Goal: Task Accomplishment & Management: Manage account settings

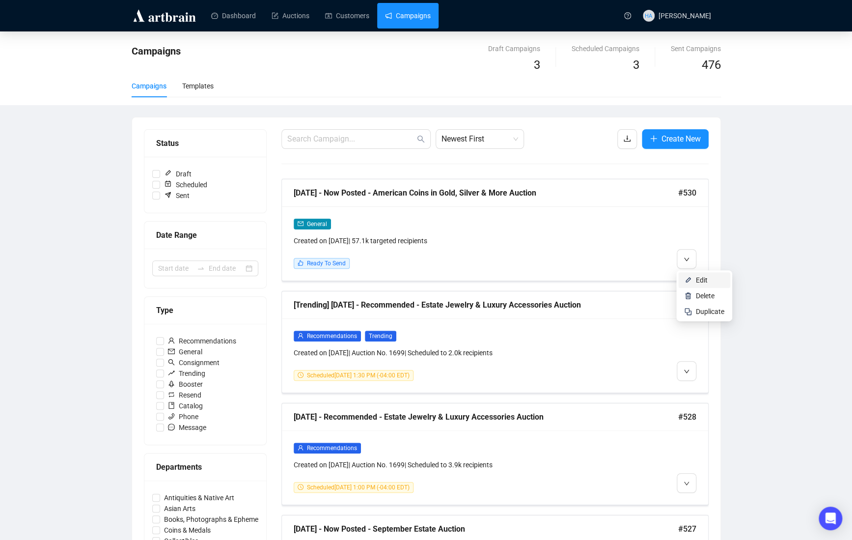
click at [695, 277] on li "Edit" at bounding box center [704, 280] width 52 height 16
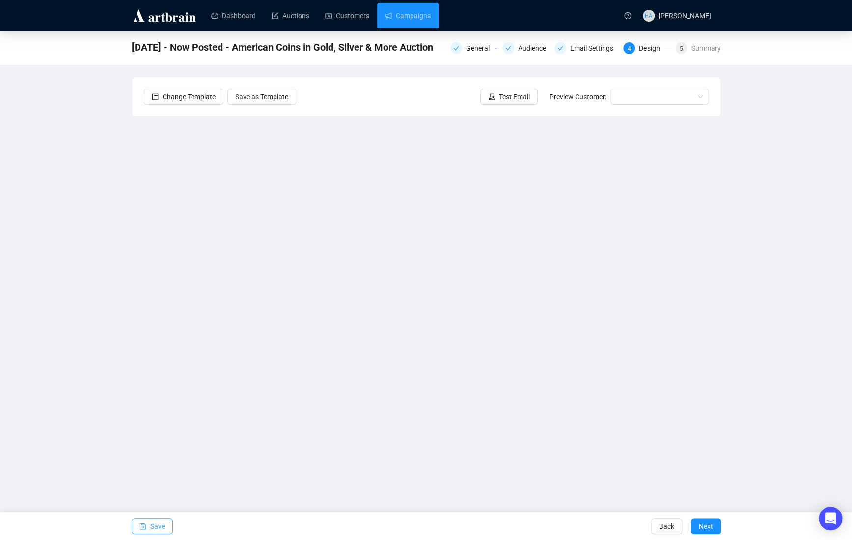
click at [149, 528] on button "Save" at bounding box center [152, 526] width 41 height 16
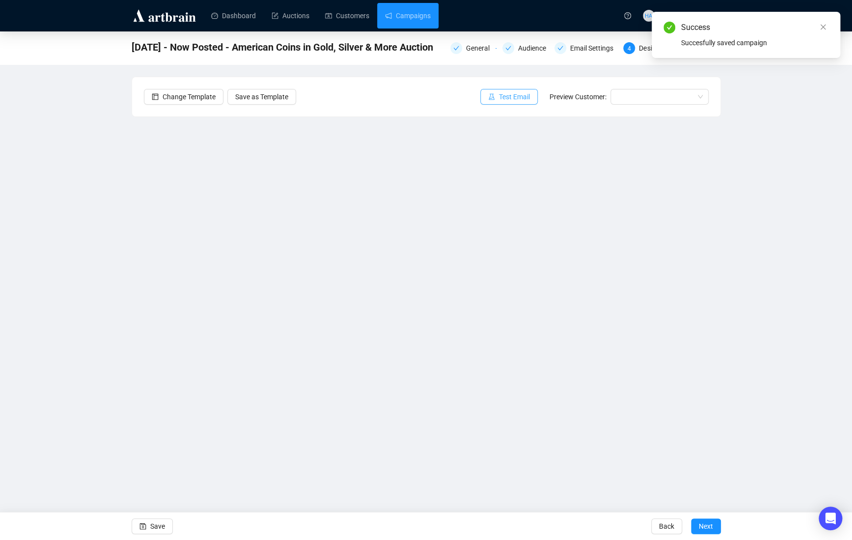
click at [515, 92] on span "Test Email" at bounding box center [514, 96] width 31 height 11
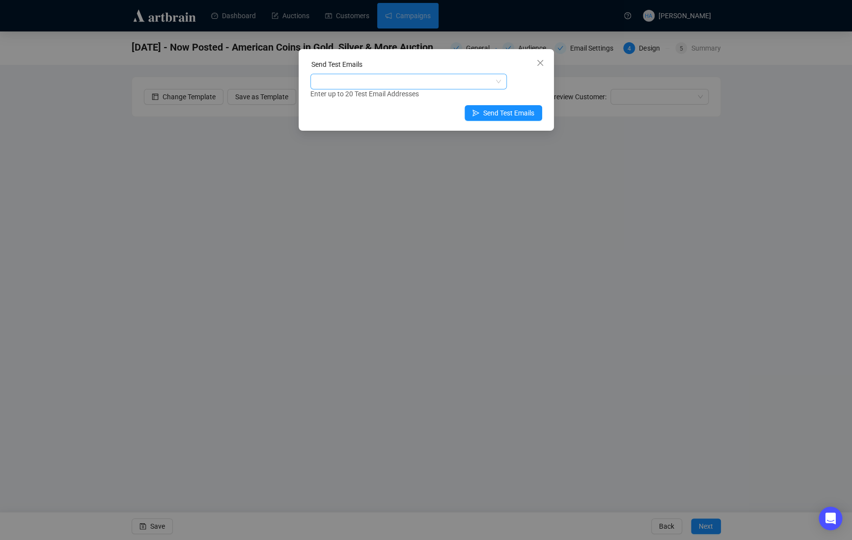
click at [379, 84] on div at bounding box center [403, 82] width 182 height 14
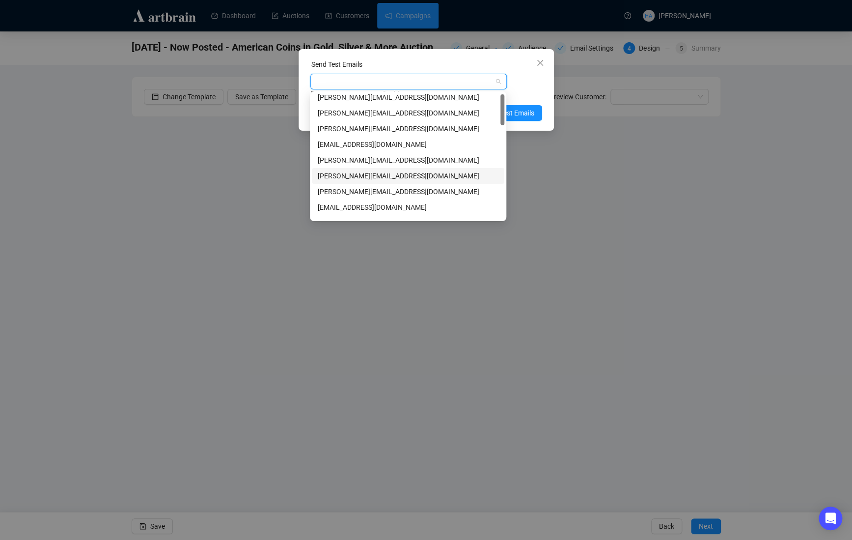
click at [347, 171] on div "[PERSON_NAME][EMAIL_ADDRESS][DOMAIN_NAME]" at bounding box center [408, 175] width 181 height 11
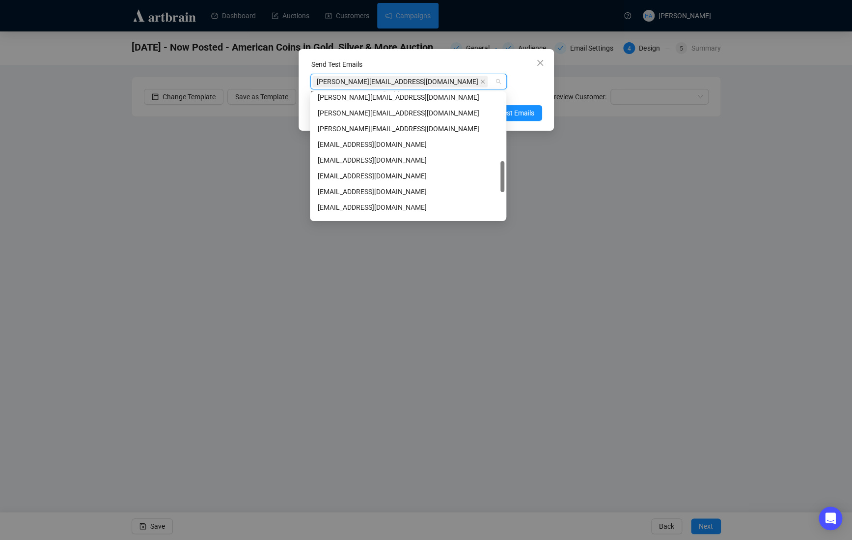
scroll to position [265, 0]
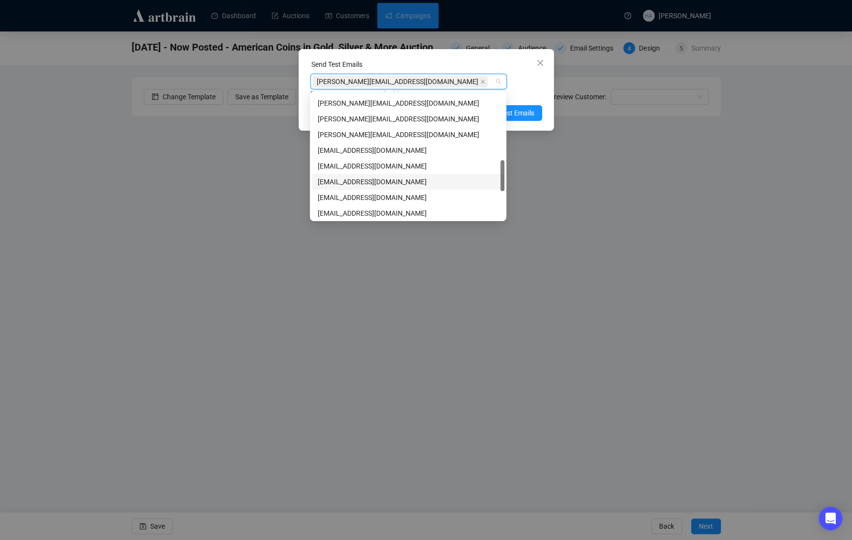
click at [342, 177] on div "[EMAIL_ADDRESS][DOMAIN_NAME]" at bounding box center [408, 181] width 181 height 11
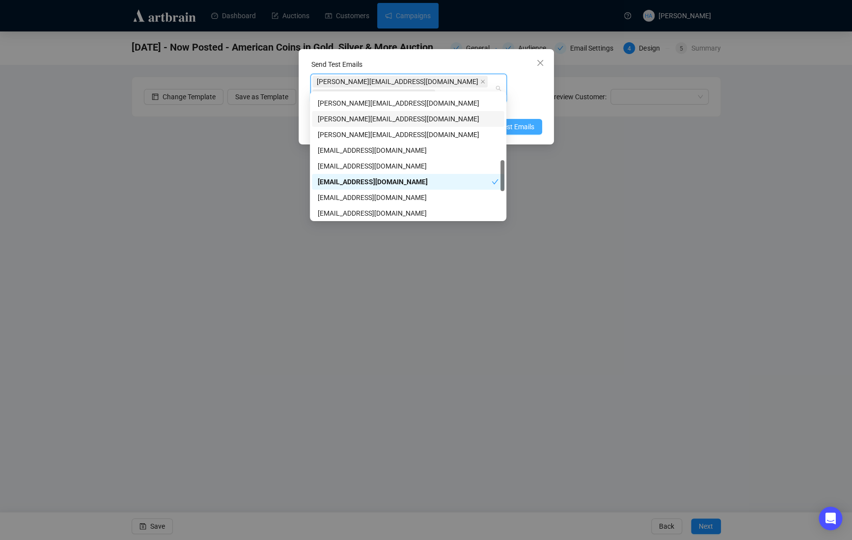
click at [529, 121] on span "Send Test Emails" at bounding box center [508, 126] width 51 height 11
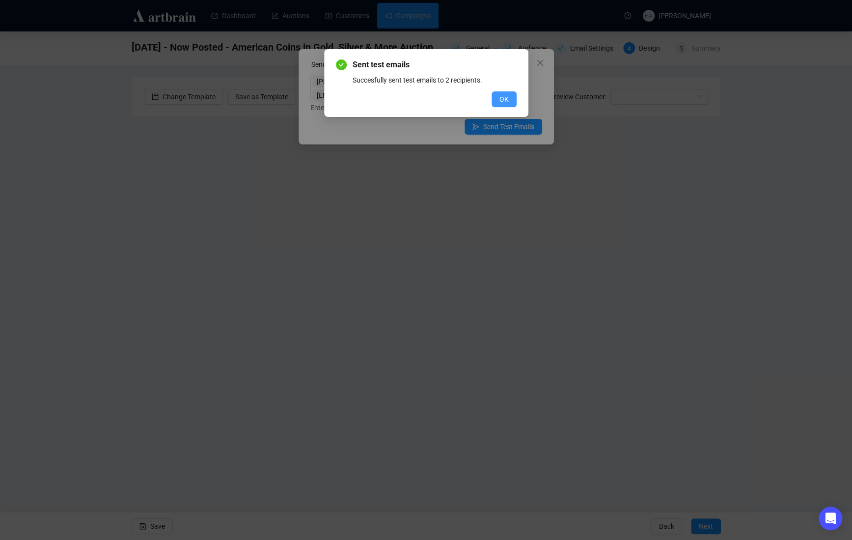
click at [493, 98] on button "OK" at bounding box center [504, 99] width 25 height 16
